Goal: Information Seeking & Learning: Learn about a topic

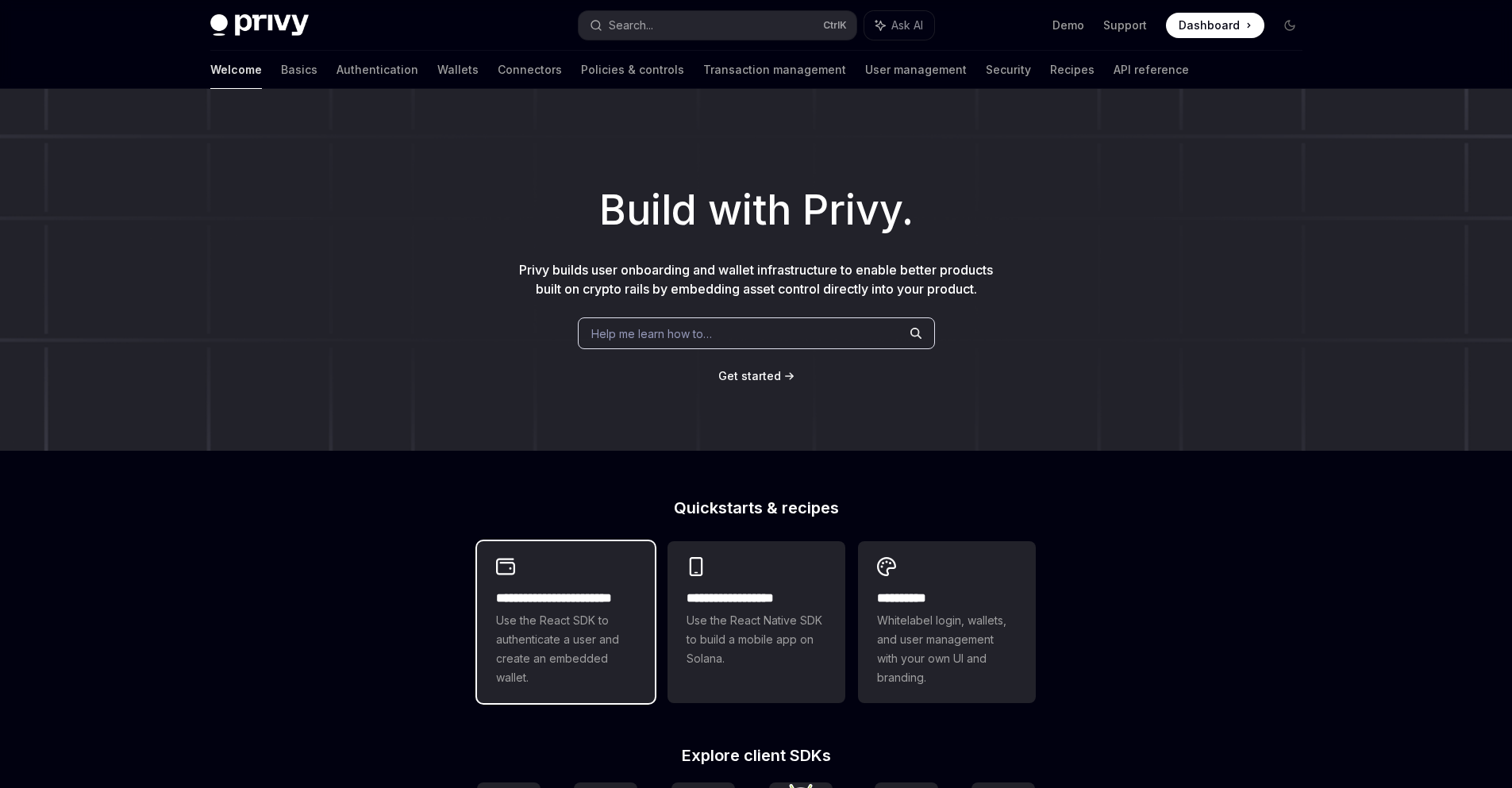
scroll to position [191, 0]
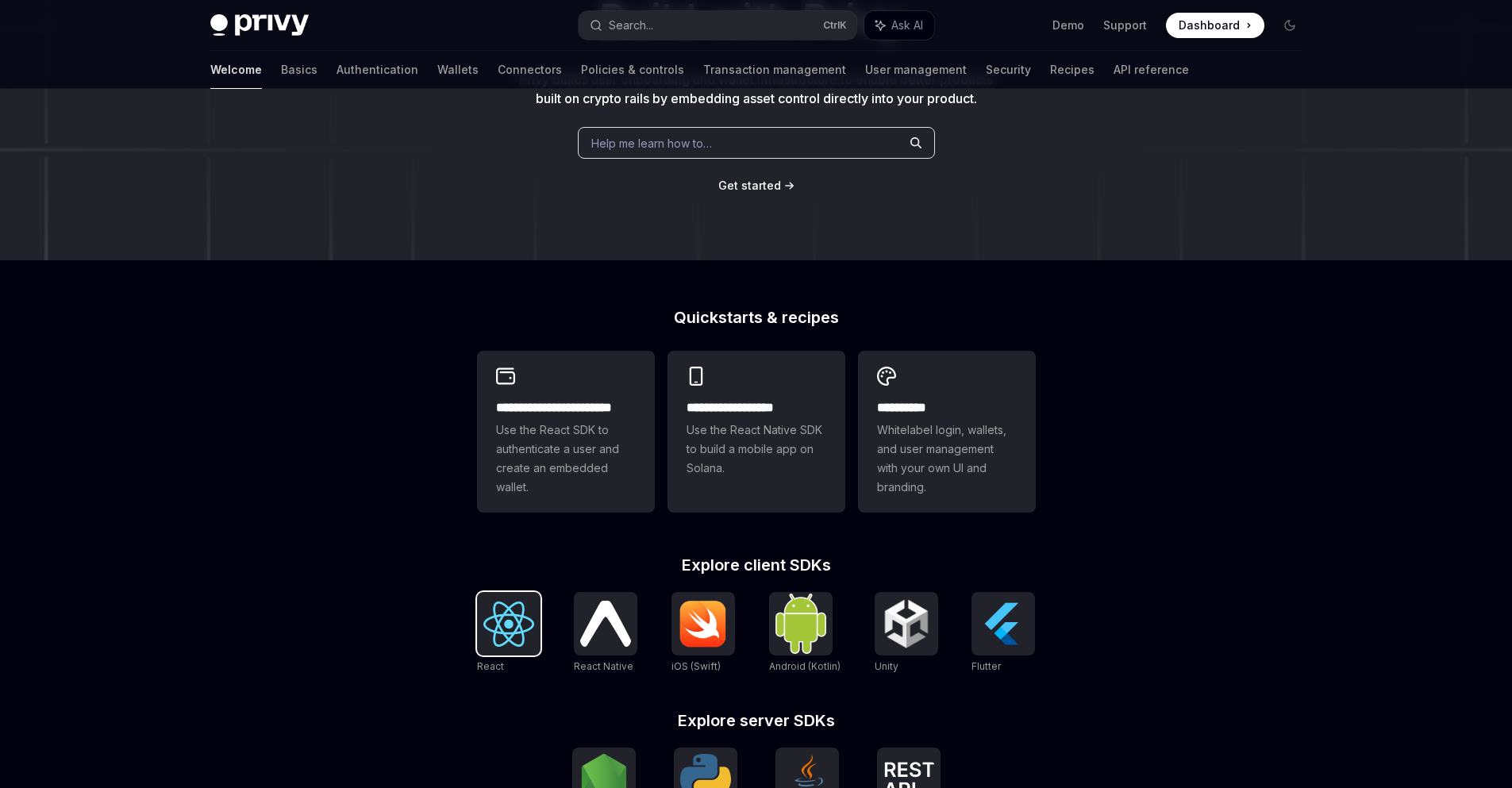
click at [514, 614] on img at bounding box center [508, 624] width 51 height 45
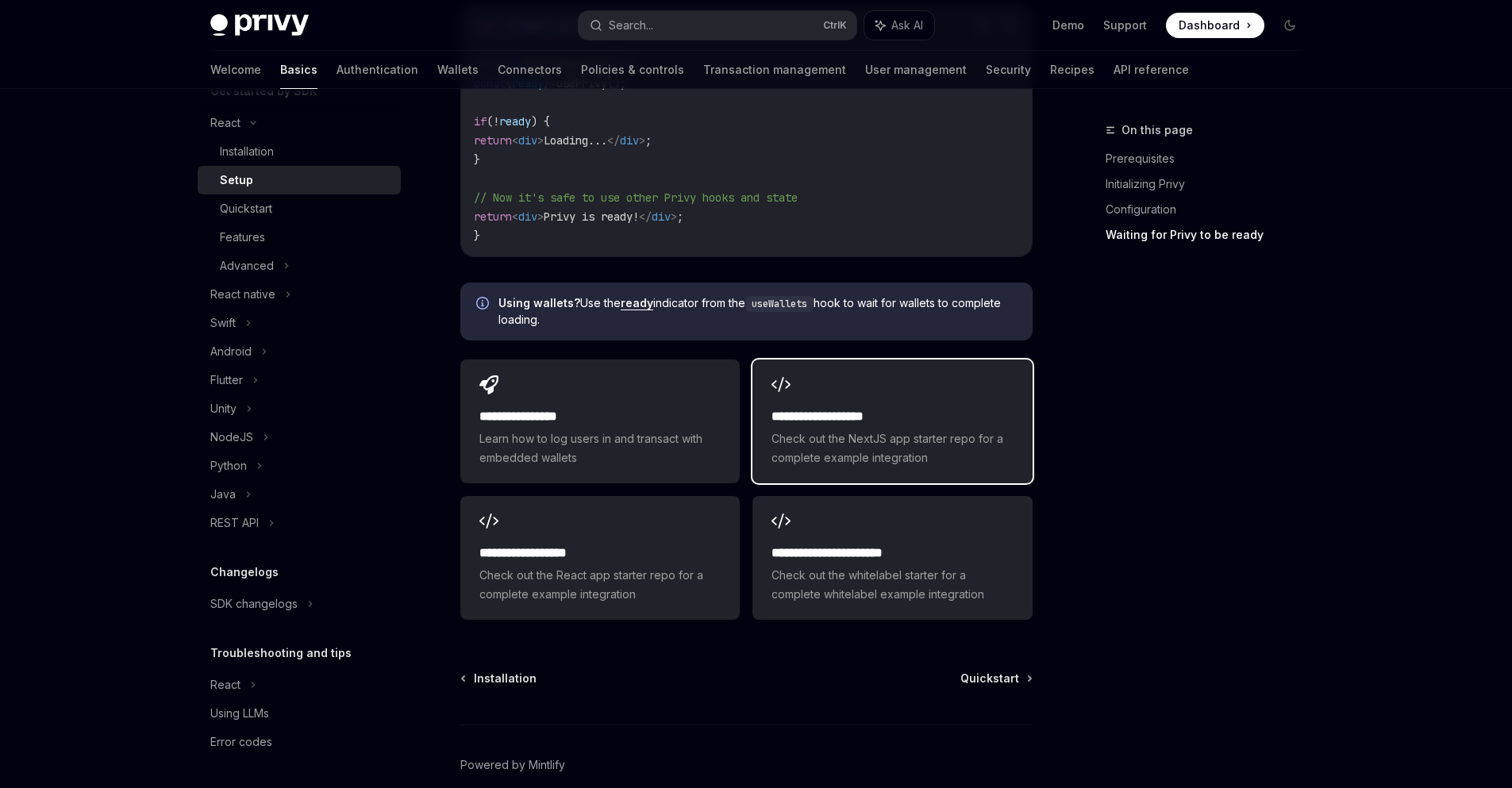
scroll to position [1843, 0]
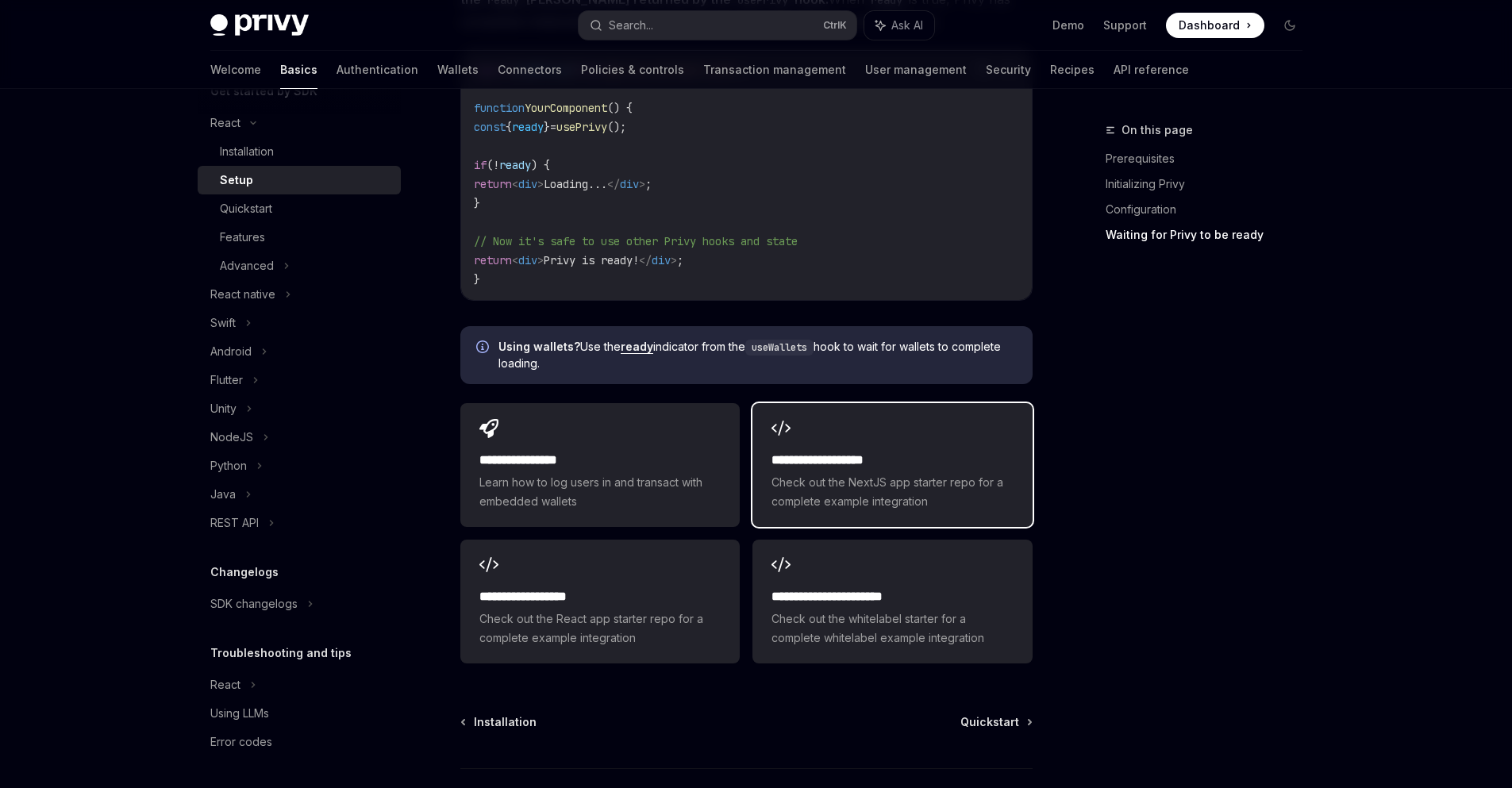
click at [916, 451] on h2 "**********" at bounding box center [893, 460] width 242 height 19
click at [1182, 515] on div "On this page Prerequisites Initializing Privy Configuration Waiting for Privy t…" at bounding box center [1195, 454] width 242 height 667
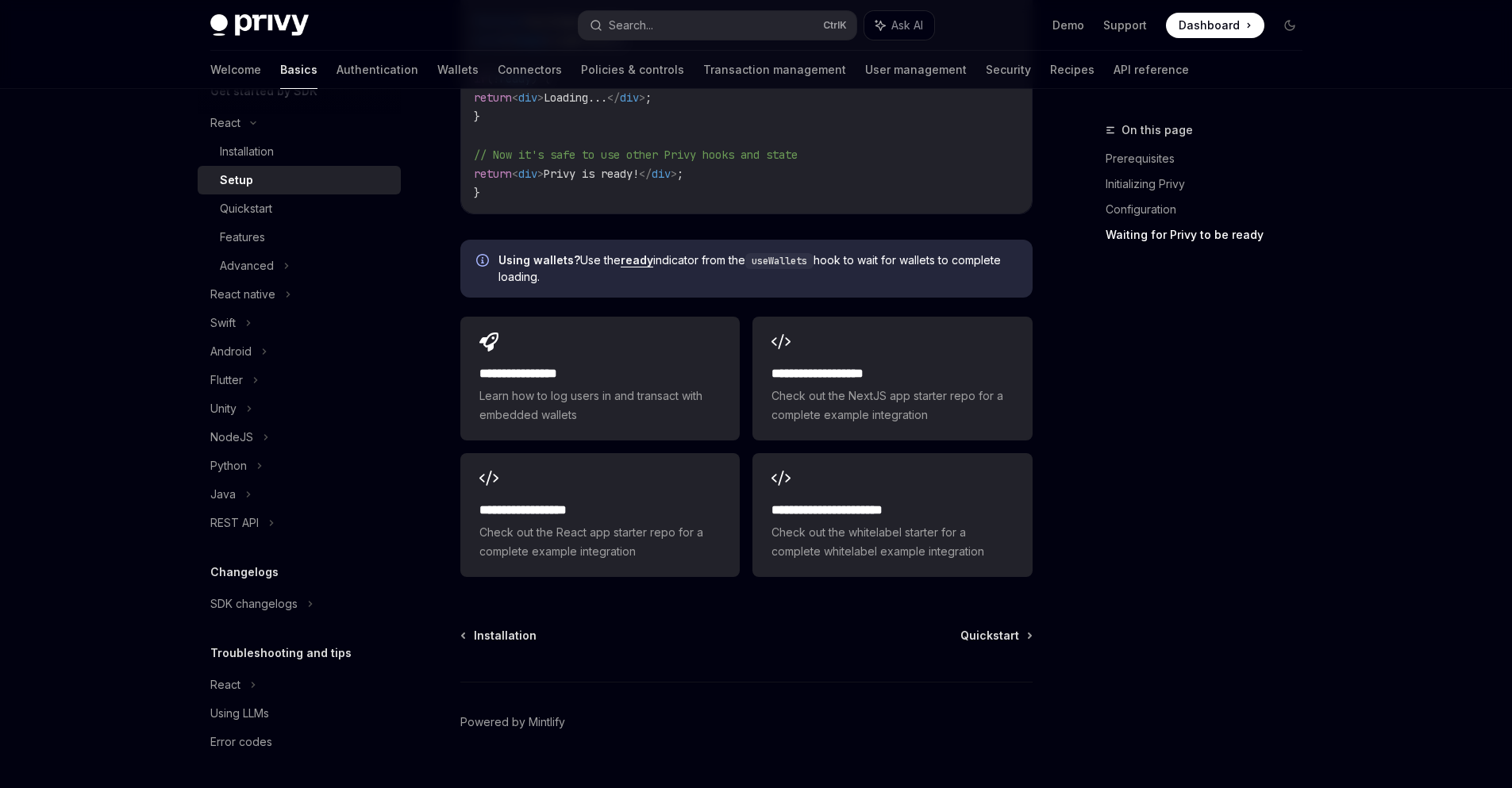
scroll to position [1937, 0]
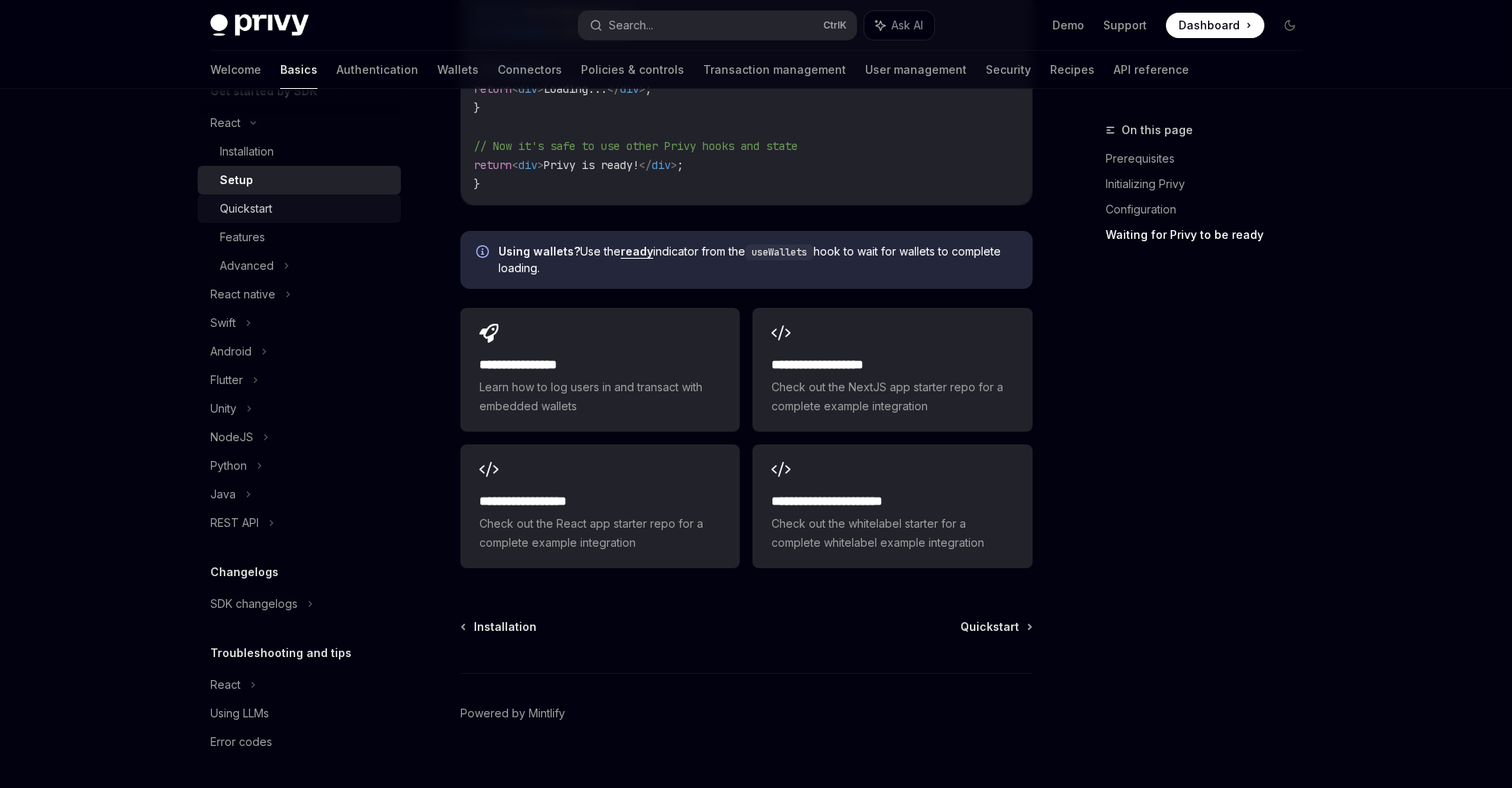
click at [286, 219] on link "Quickstart" at bounding box center [299, 209] width 203 height 29
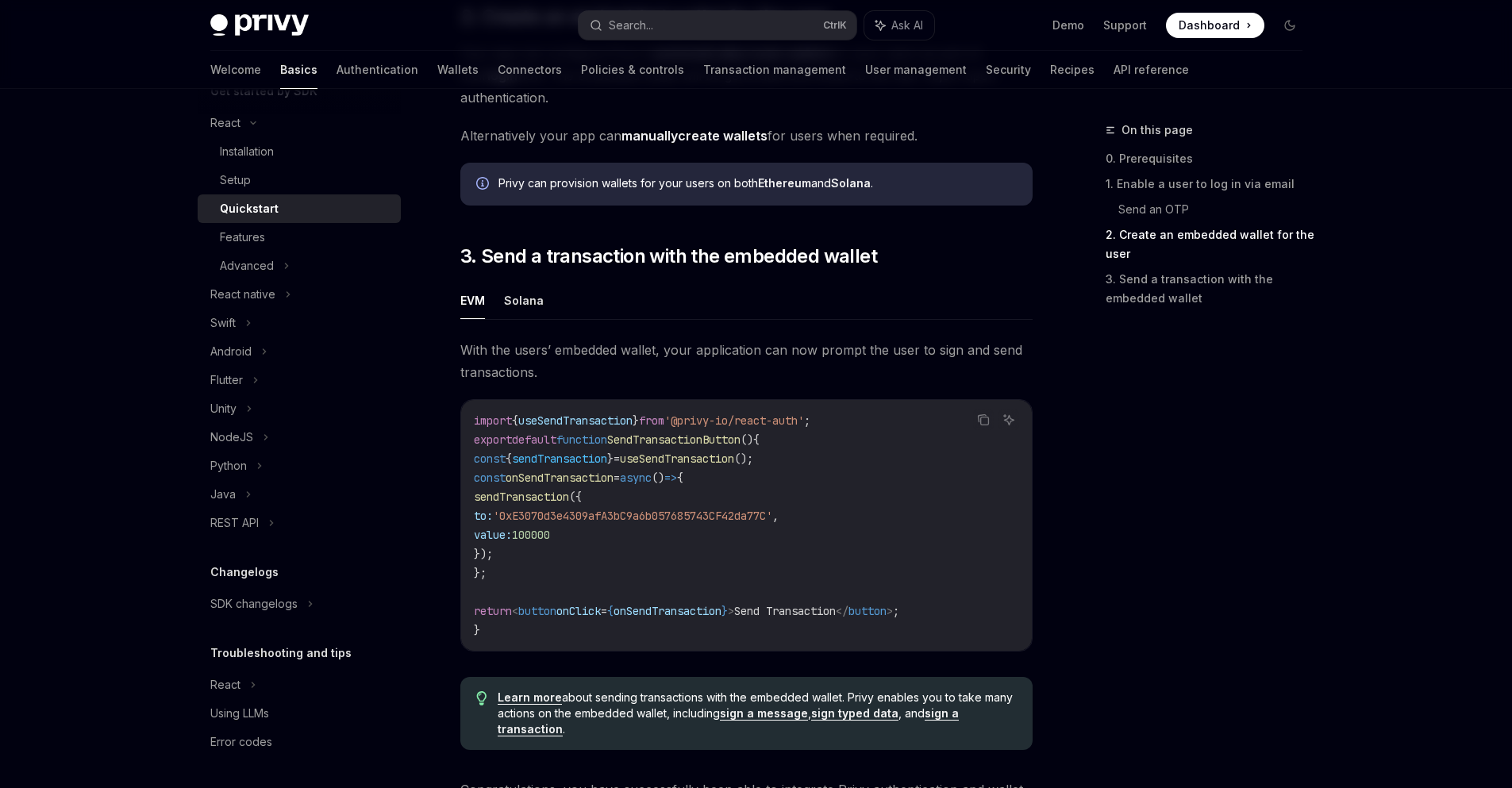
scroll to position [1229, 0]
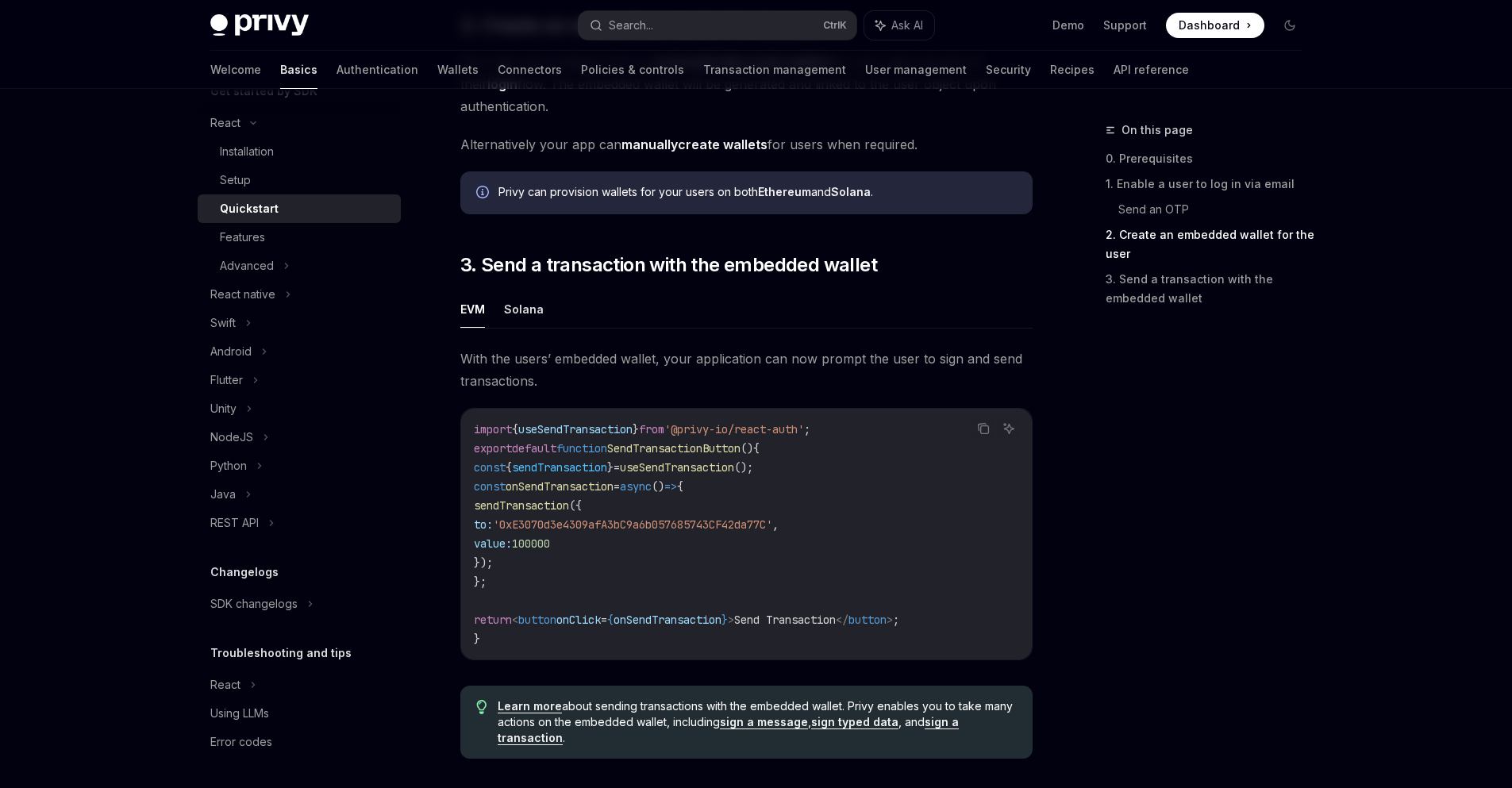
click at [677, 532] on span "'0xE3070d3e4309afA3bC9a6b057685743CF42da77C'" at bounding box center [632, 524] width 279 height 14
click at [696, 482] on code "import { useSendTransaction } from '@privy-io/react-auth' ; export default func…" at bounding box center [746, 534] width 546 height 228
click at [697, 455] on span "SendTransactionButton" at bounding box center [673, 448] width 133 height 14
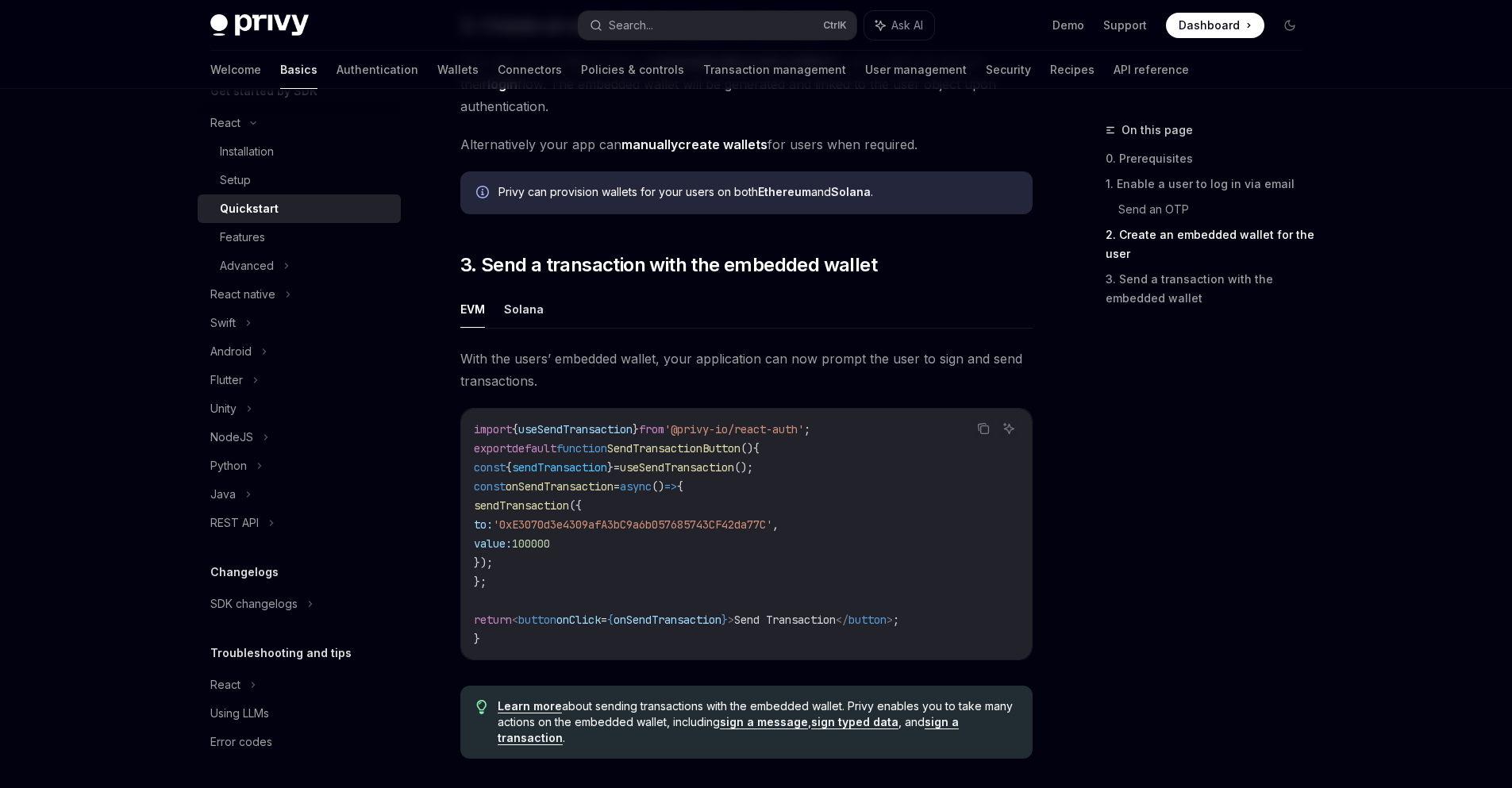
click at [697, 455] on span "SendTransactionButton" at bounding box center [673, 448] width 133 height 14
click at [704, 469] on span "useSendTransaction" at bounding box center [677, 467] width 114 height 14
copy span "useSendTransaction"
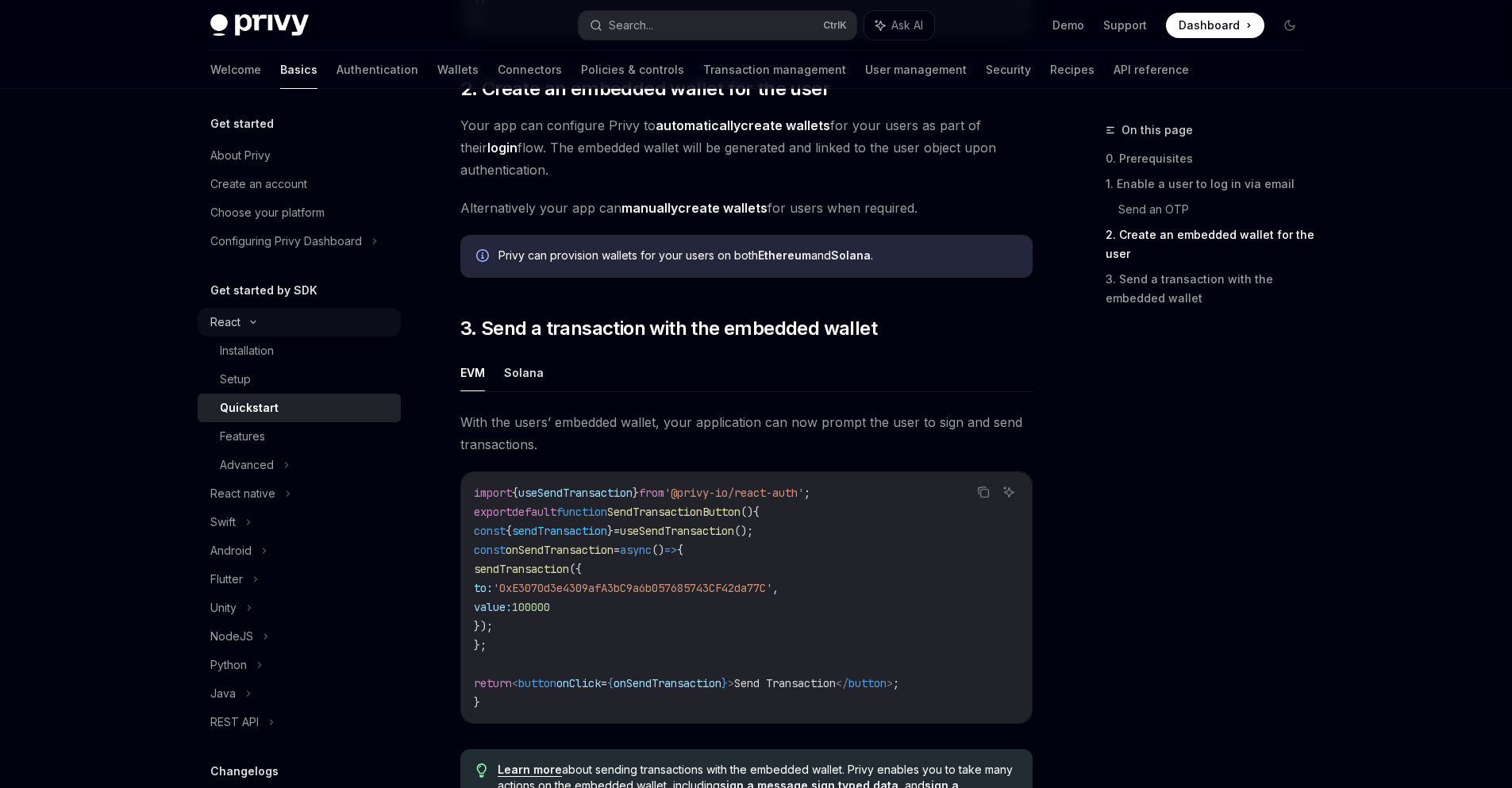
scroll to position [1133, 0]
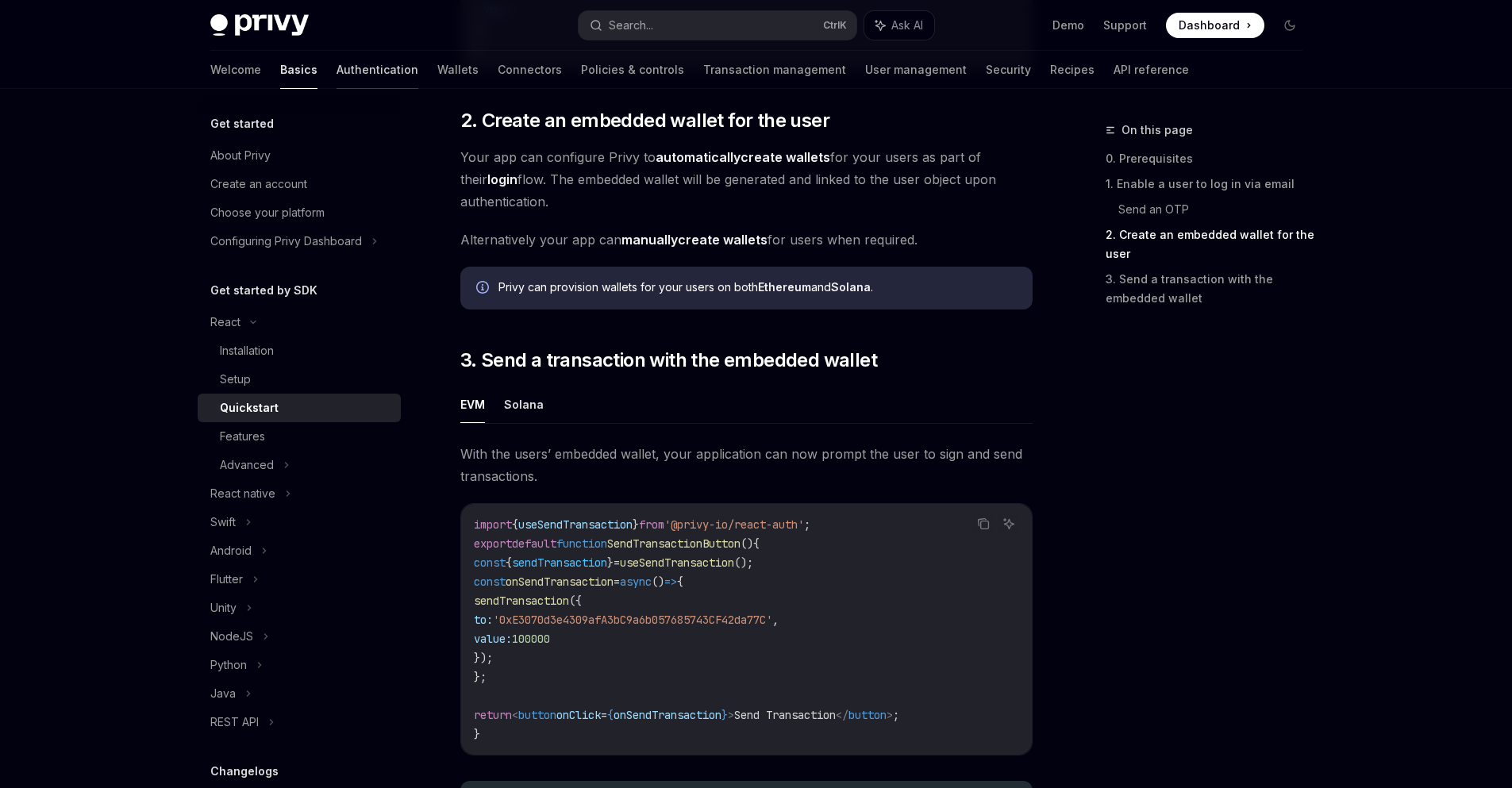
click at [337, 68] on link "Authentication" at bounding box center [377, 70] width 81 height 38
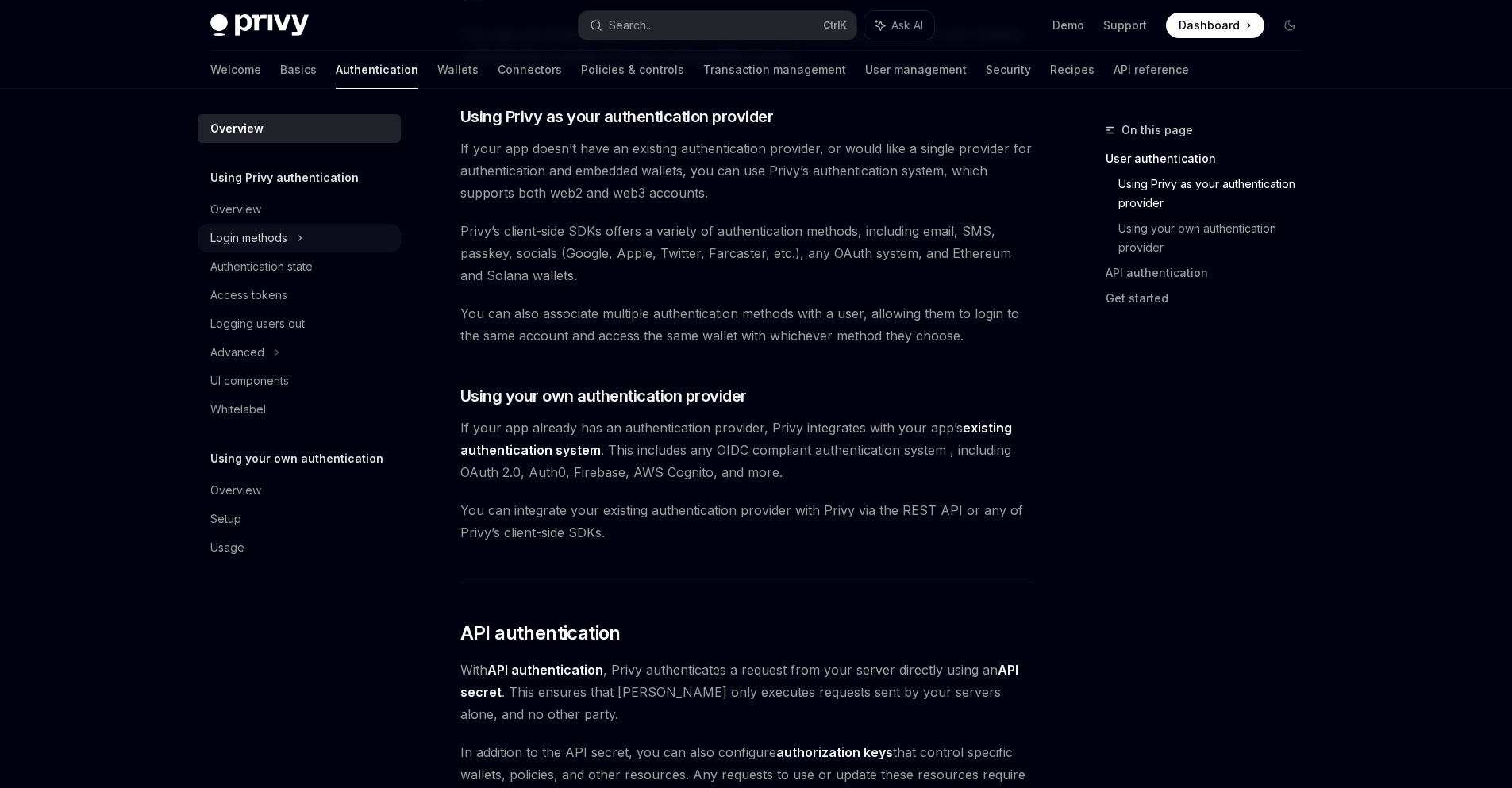
scroll to position [538, 0]
click at [280, 69] on link "Basics" at bounding box center [298, 70] width 36 height 38
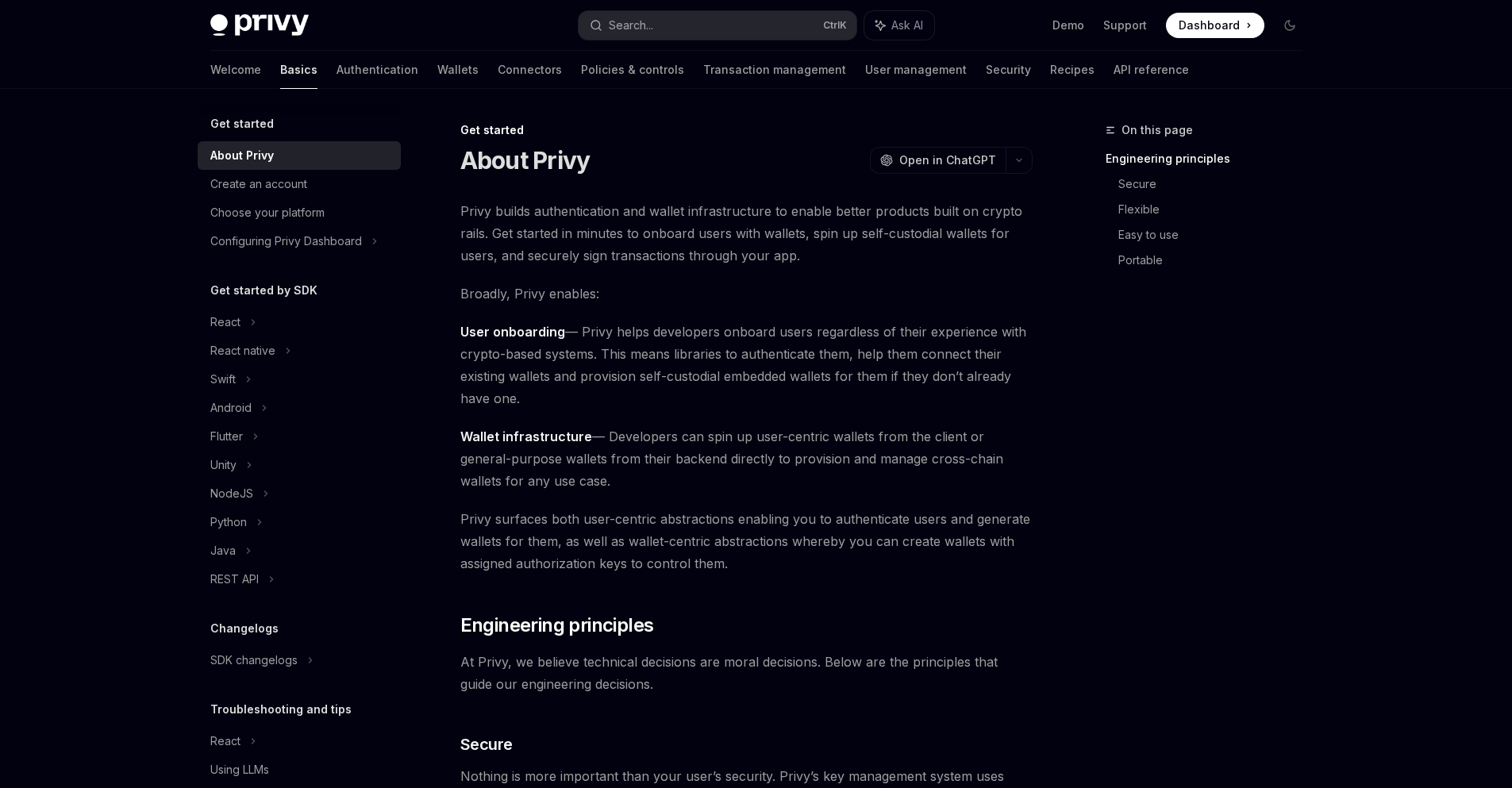
click at [266, 122] on h5 "Get started" at bounding box center [242, 124] width 63 height 19
click at [253, 326] on icon at bounding box center [253, 322] width 7 height 19
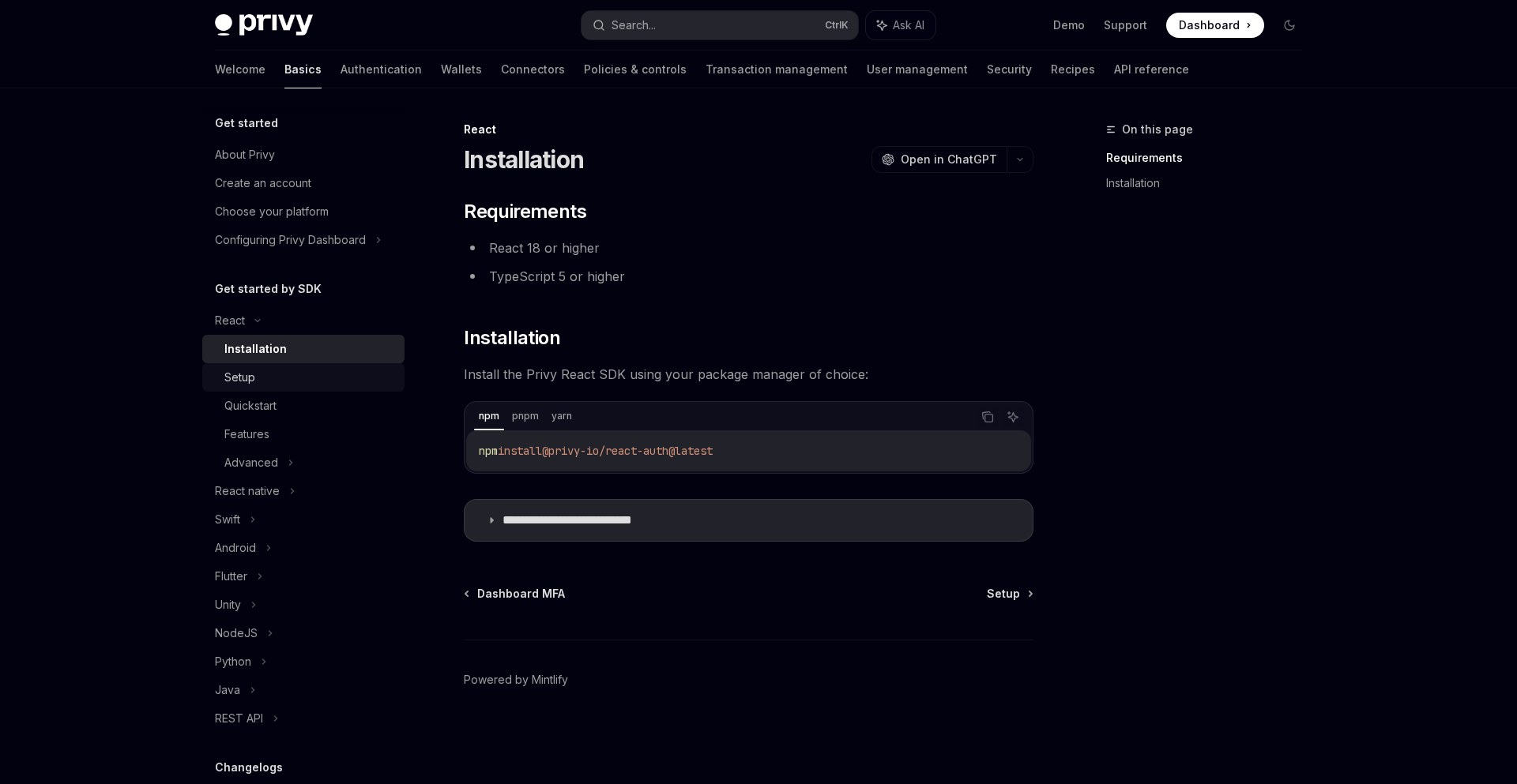
click at [246, 384] on div "Setup" at bounding box center [239, 378] width 31 height 19
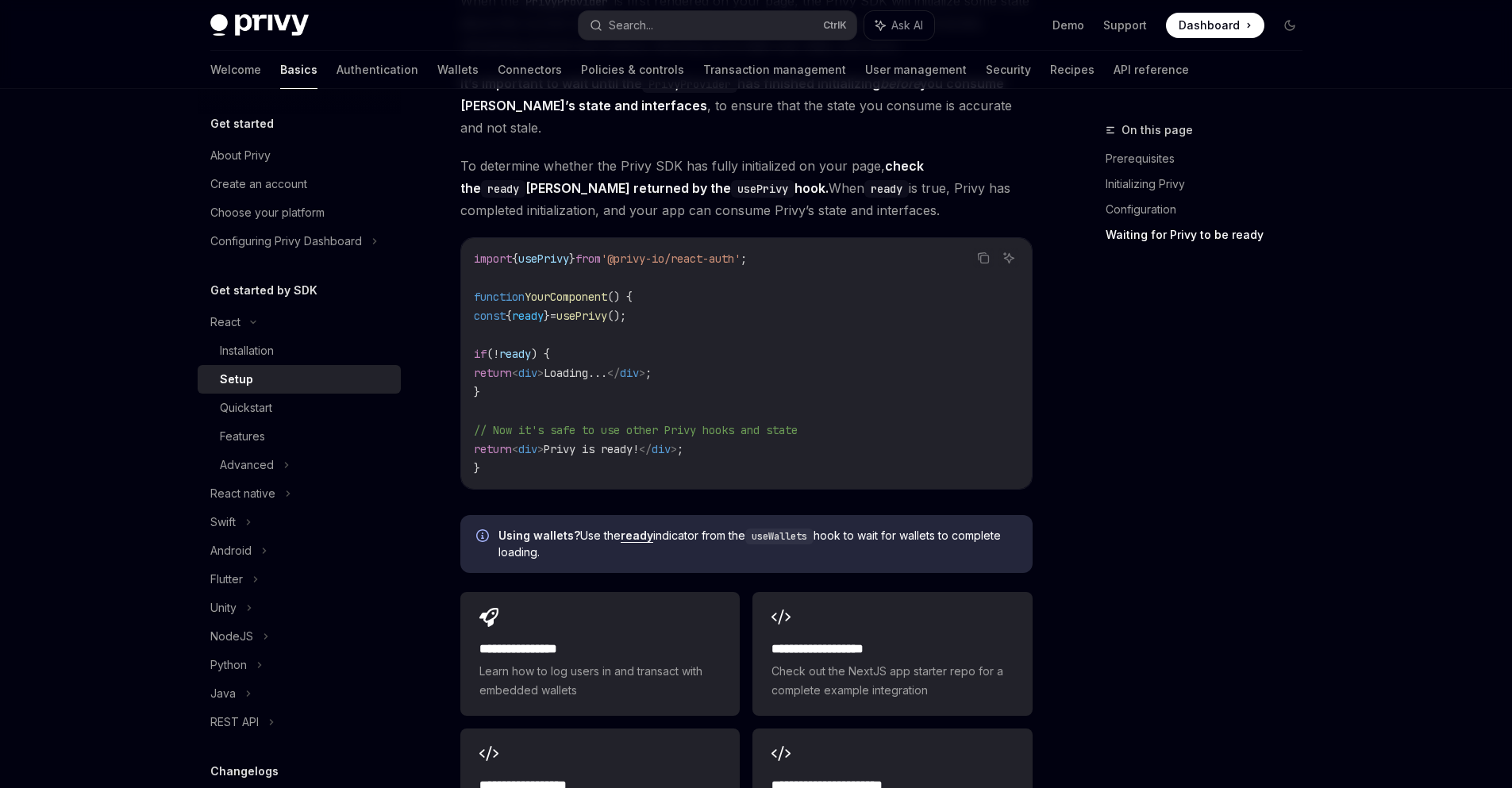
scroll to position [1937, 0]
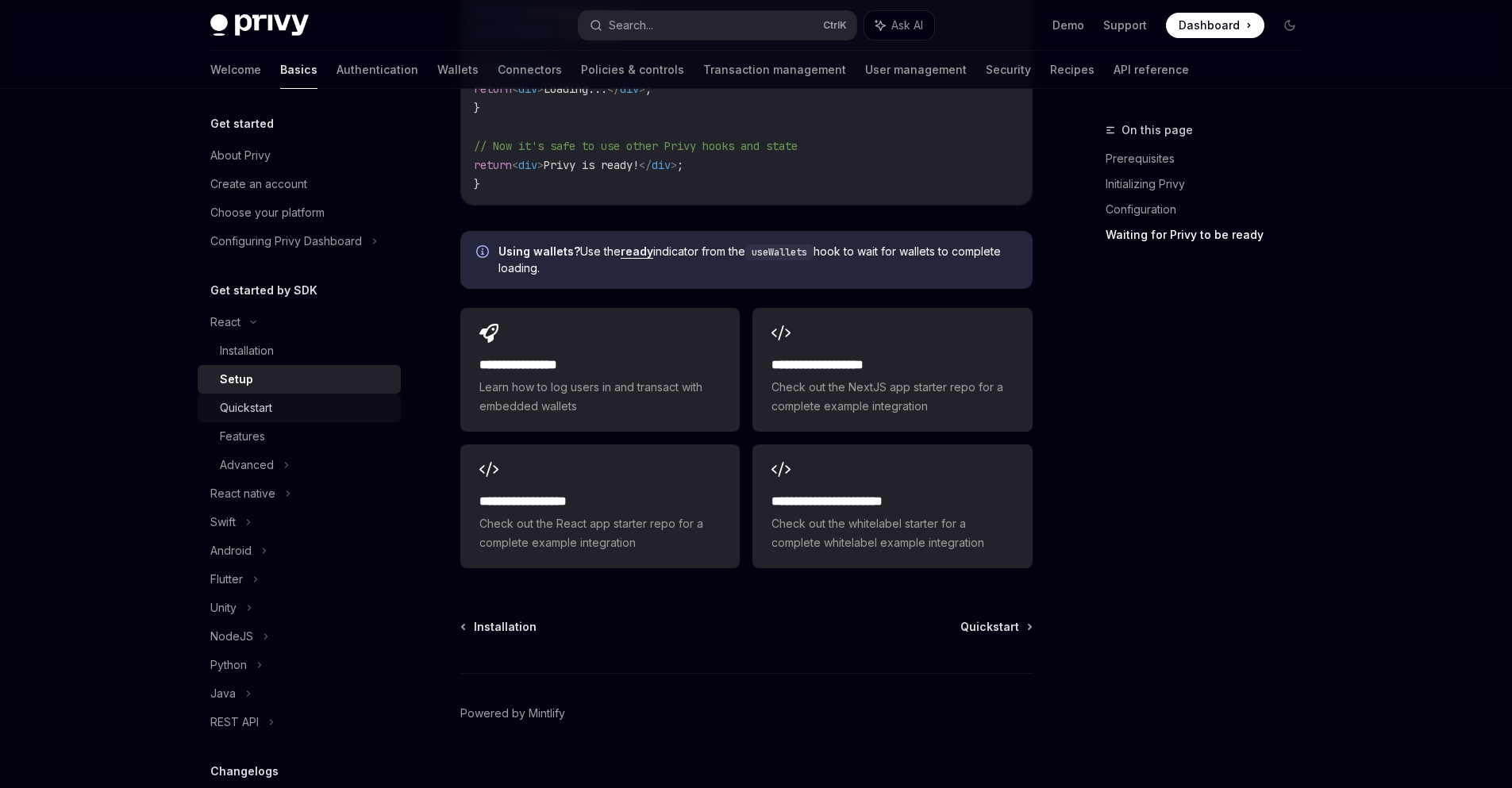
click at [301, 418] on link "Quickstart" at bounding box center [299, 408] width 203 height 29
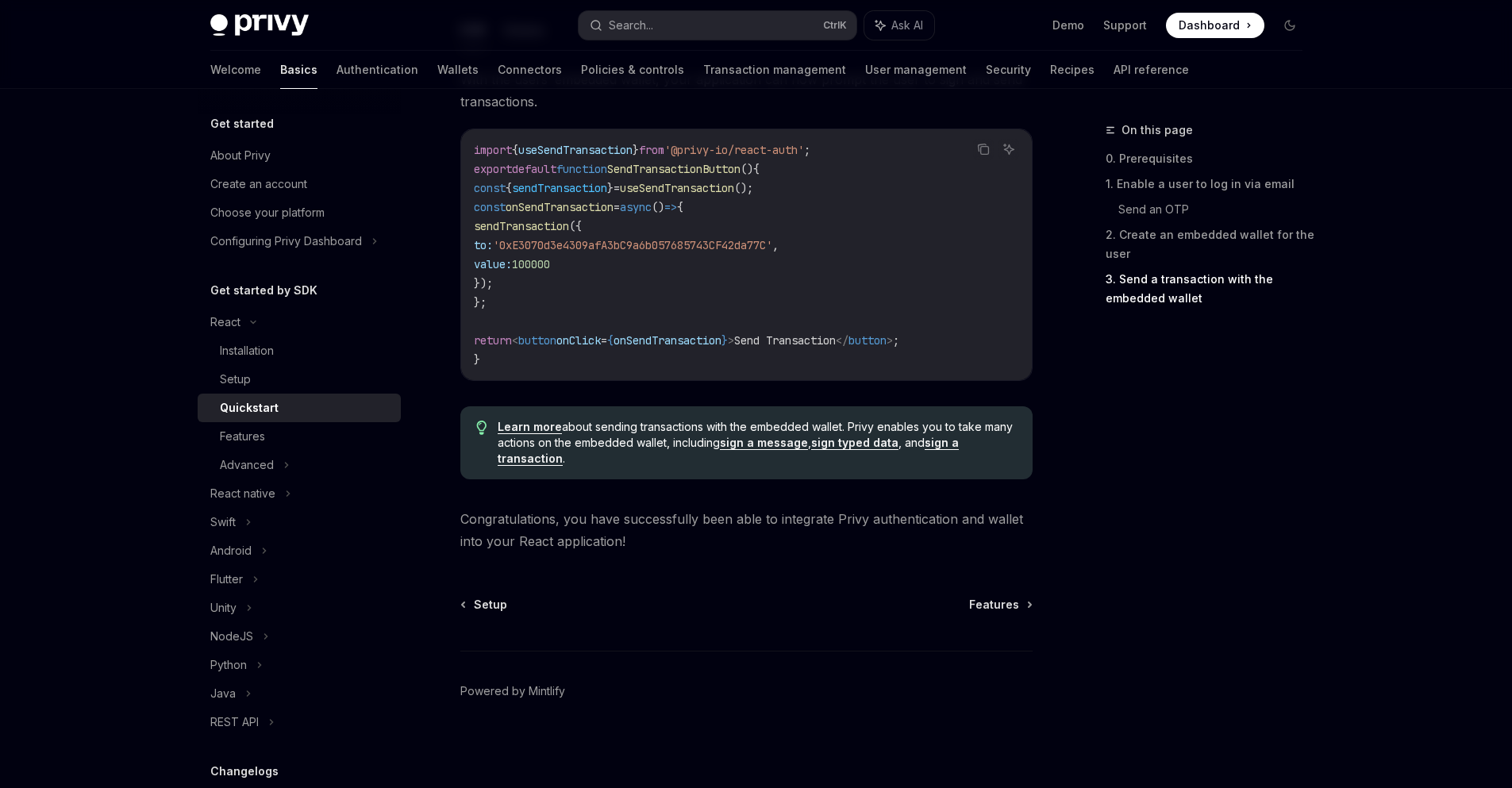
scroll to position [1515, 0]
click at [274, 427] on link "Features" at bounding box center [299, 436] width 203 height 29
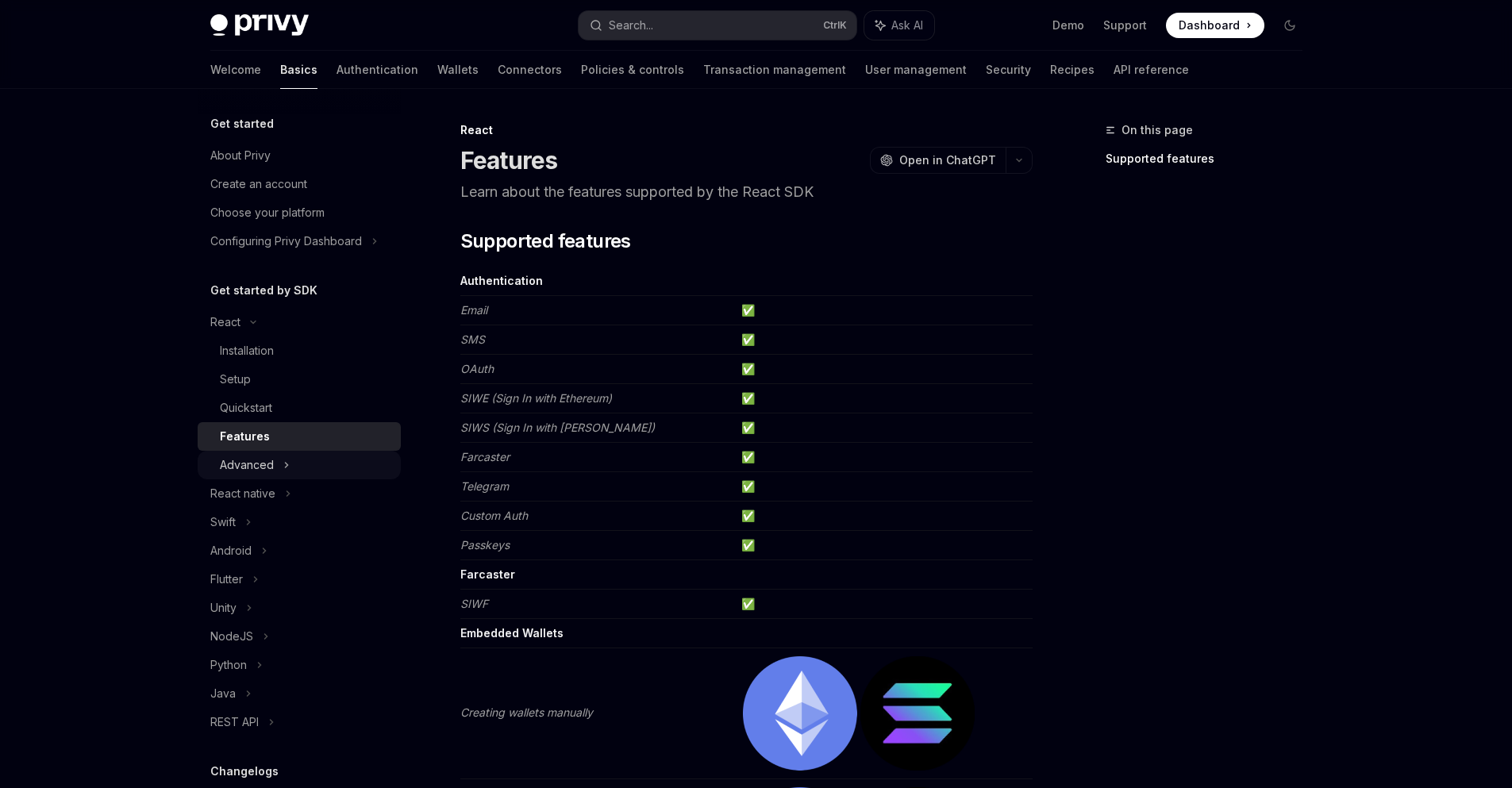
click at [274, 467] on div "Advanced" at bounding box center [299, 465] width 203 height 29
type textarea "*"
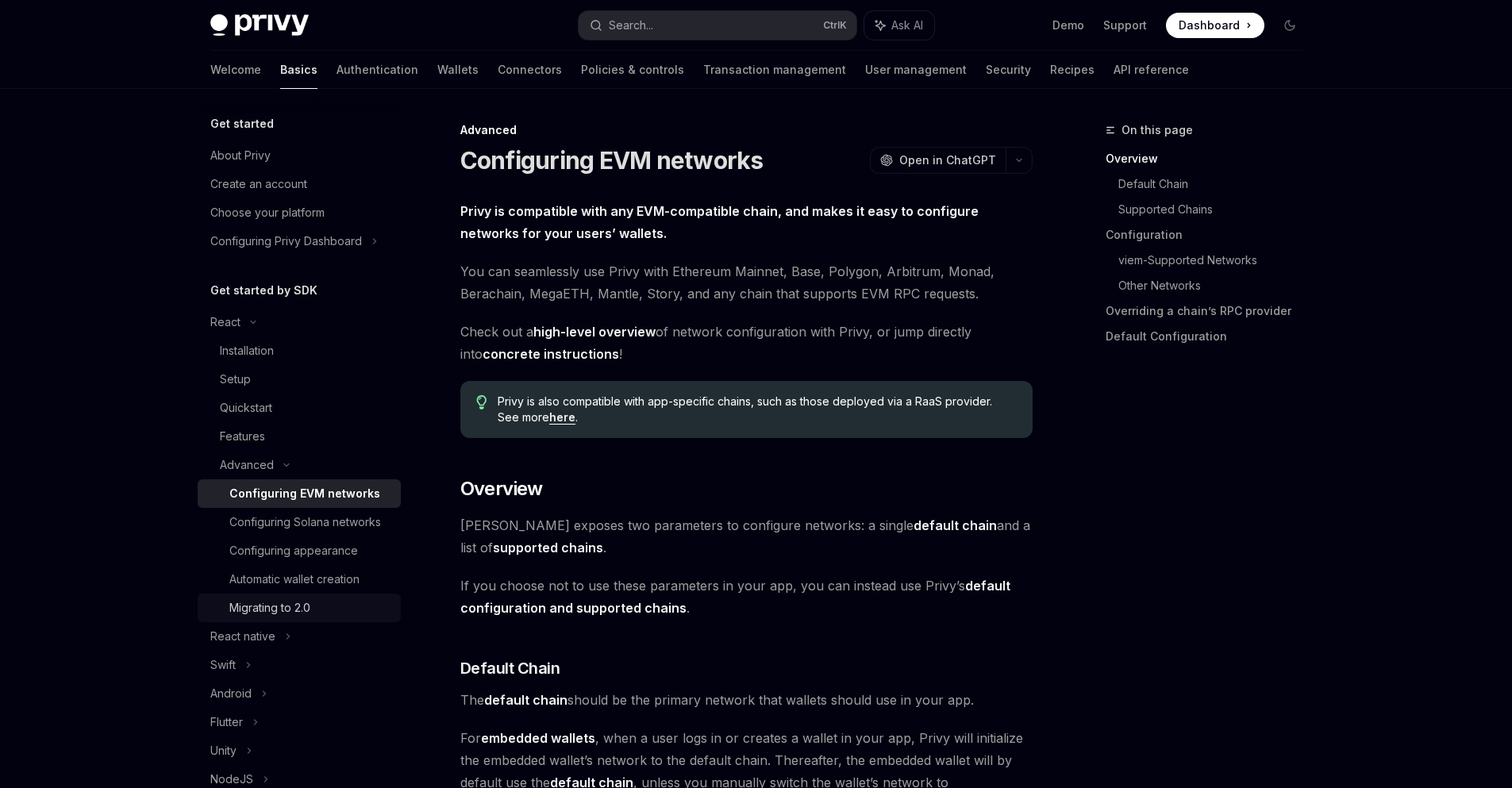
scroll to position [191, 0]
